Goal: Transaction & Acquisition: Purchase product/service

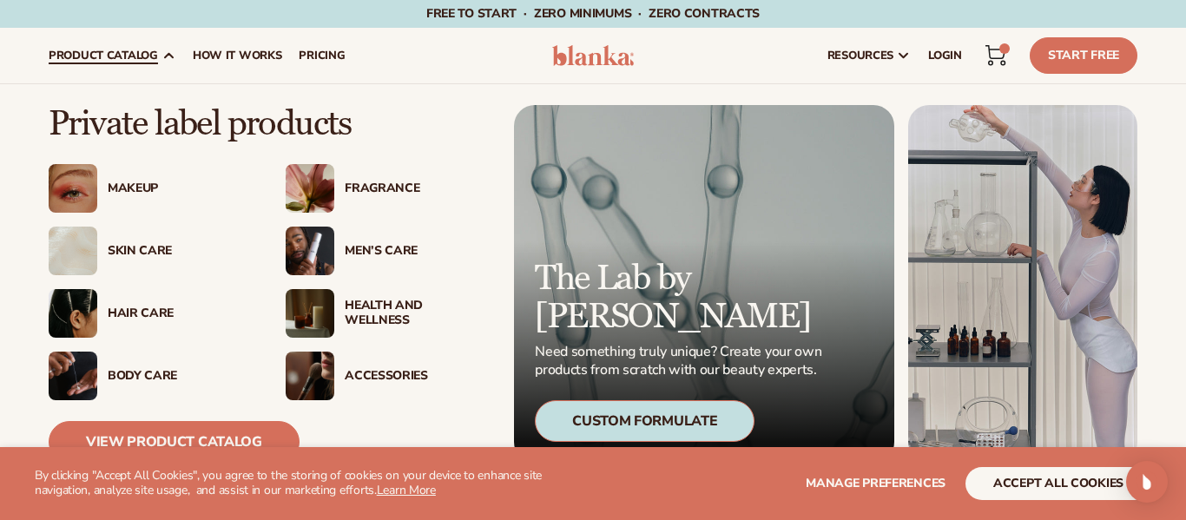
click at [101, 49] on span "product catalog" at bounding box center [103, 56] width 109 height 14
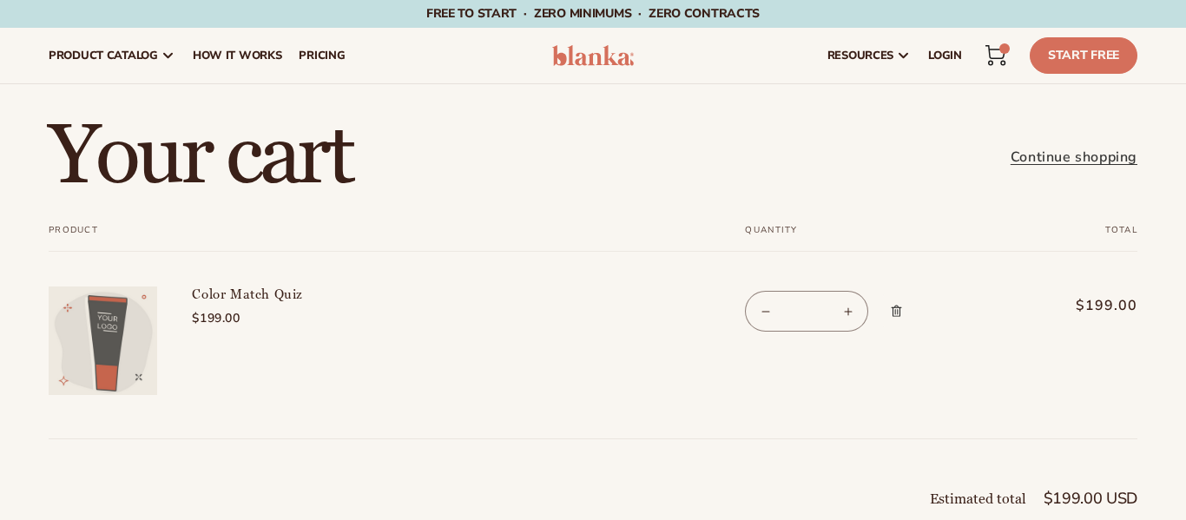
click at [618, 54] on img at bounding box center [593, 55] width 82 height 21
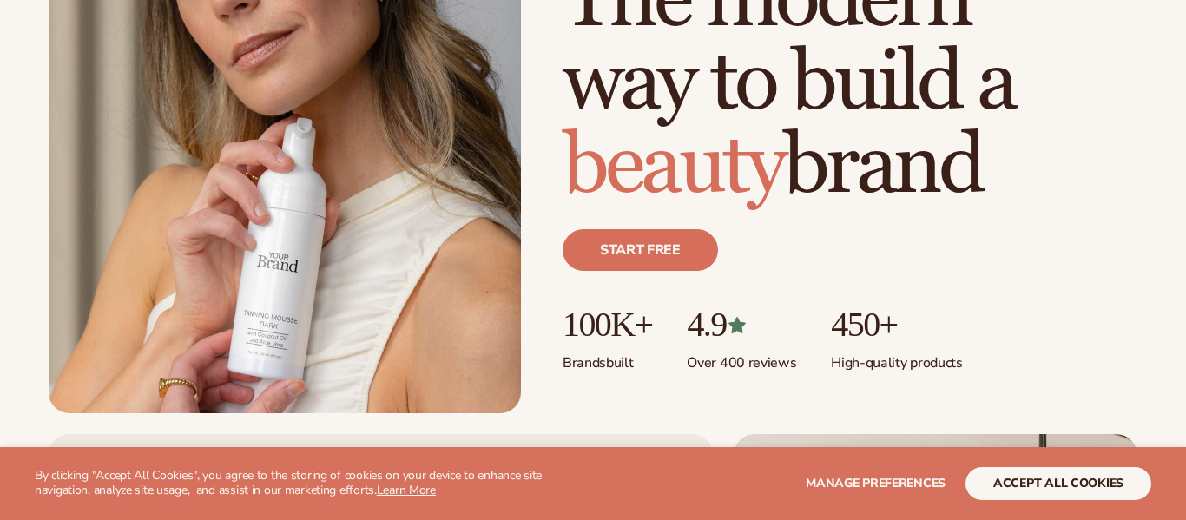
scroll to position [312, 0]
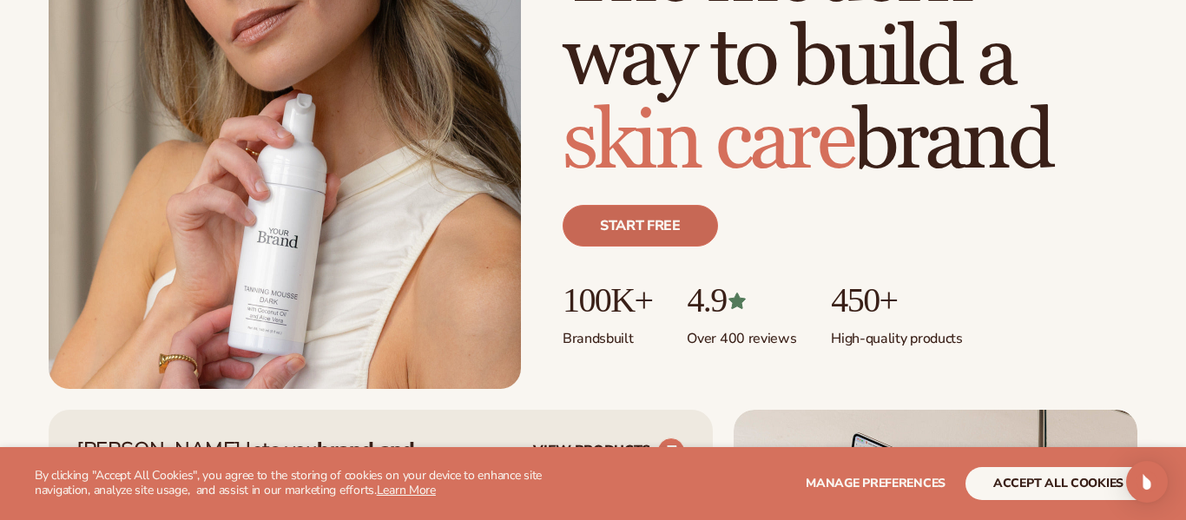
click at [673, 240] on link "Start free" at bounding box center [640, 226] width 155 height 42
